Goal: Task Accomplishment & Management: Manage account settings

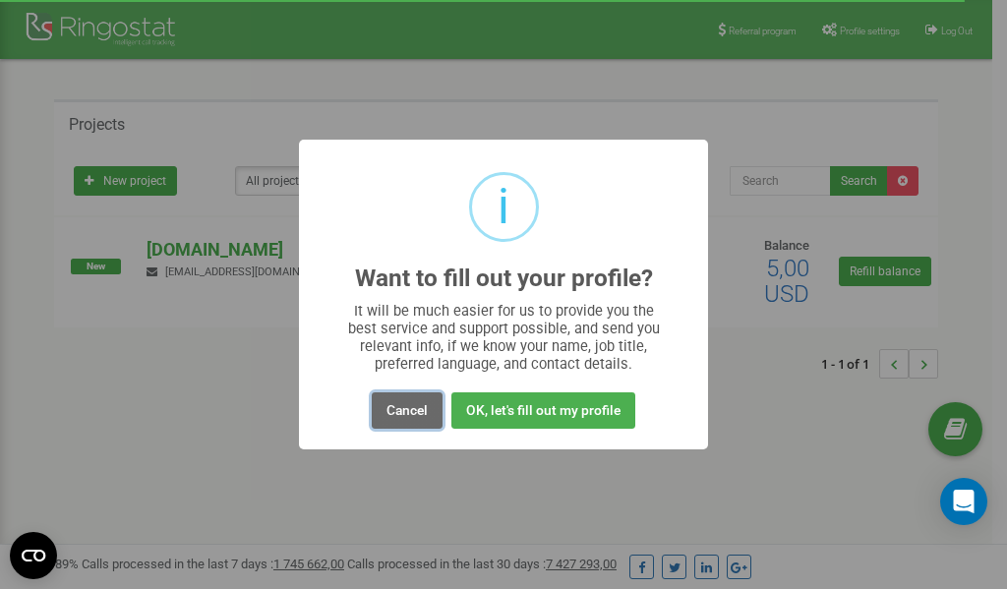
click at [408, 409] on button "Cancel" at bounding box center [407, 410] width 71 height 36
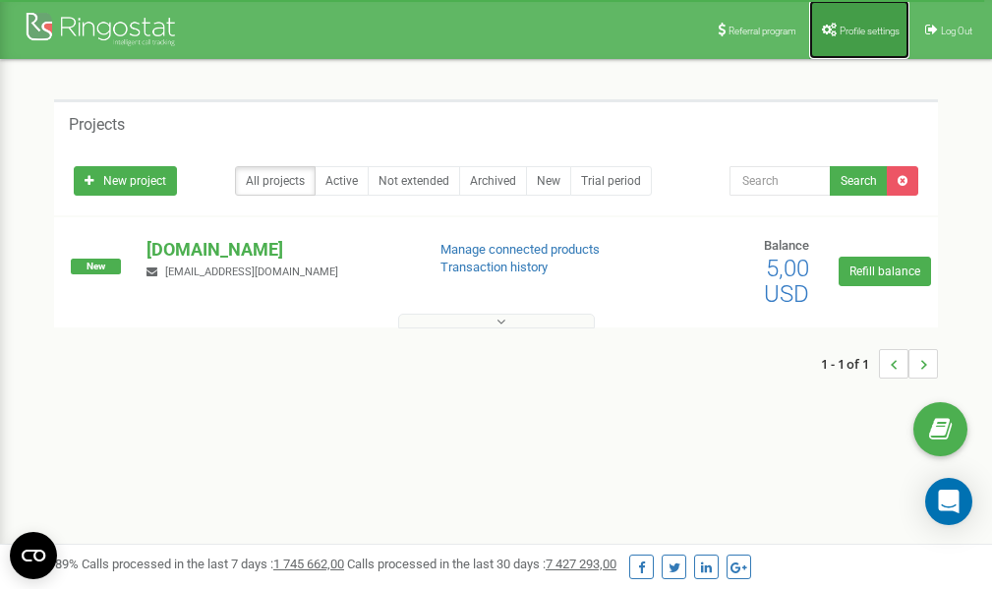
click at [852, 28] on span "Profile settings" at bounding box center [870, 31] width 60 height 11
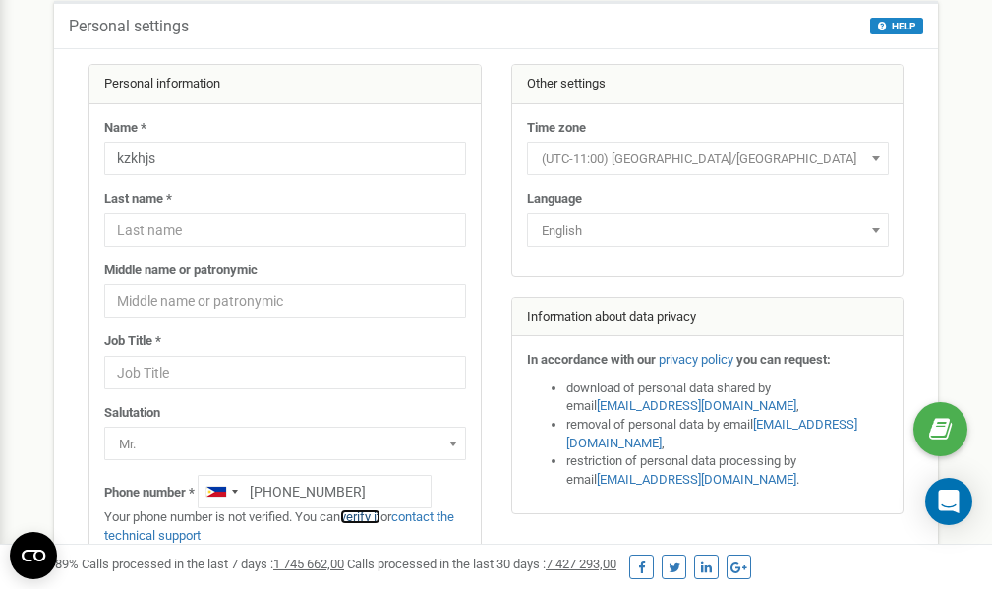
click at [369, 516] on link "verify it" at bounding box center [360, 516] width 40 height 15
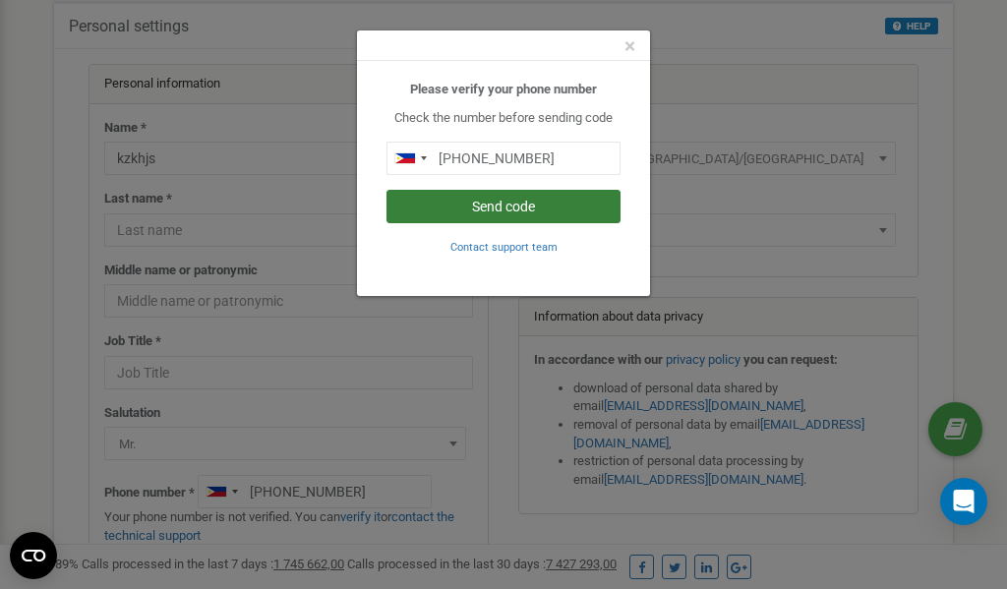
click at [470, 205] on button "Send code" at bounding box center [503, 206] width 234 height 33
